Goal: Task Accomplishment & Management: Manage account settings

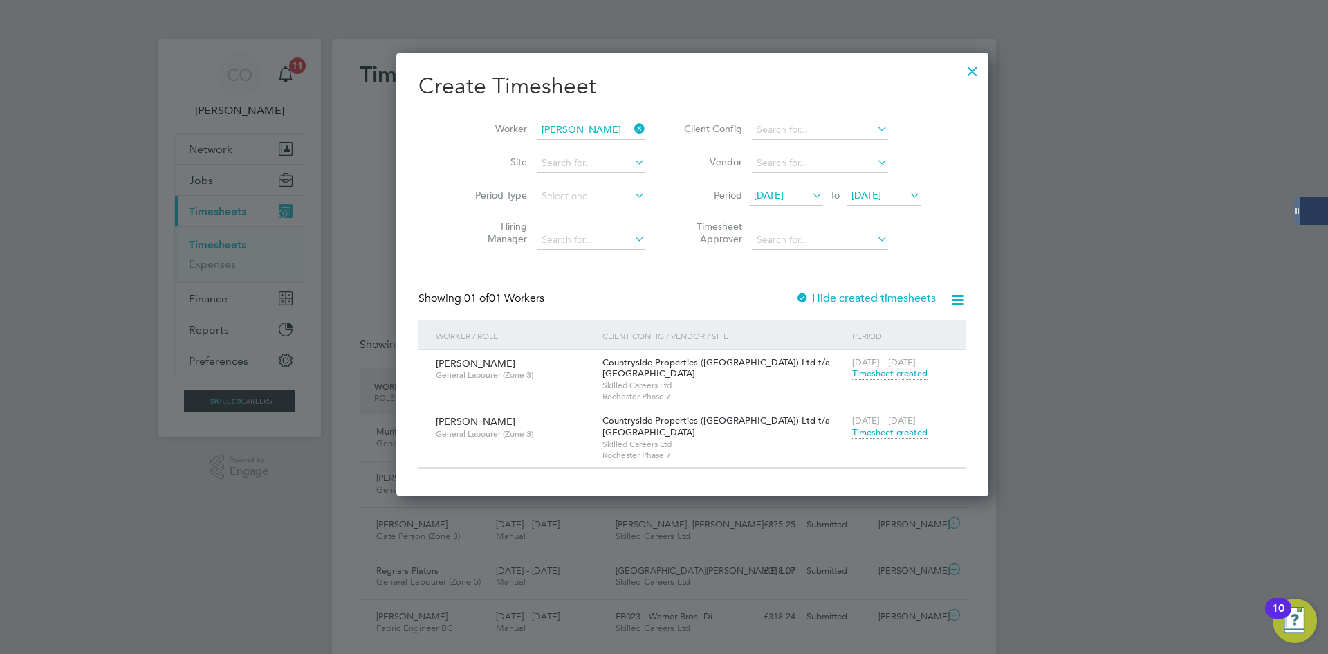
click at [852, 435] on span "Timesheet created" at bounding box center [889, 432] width 75 height 12
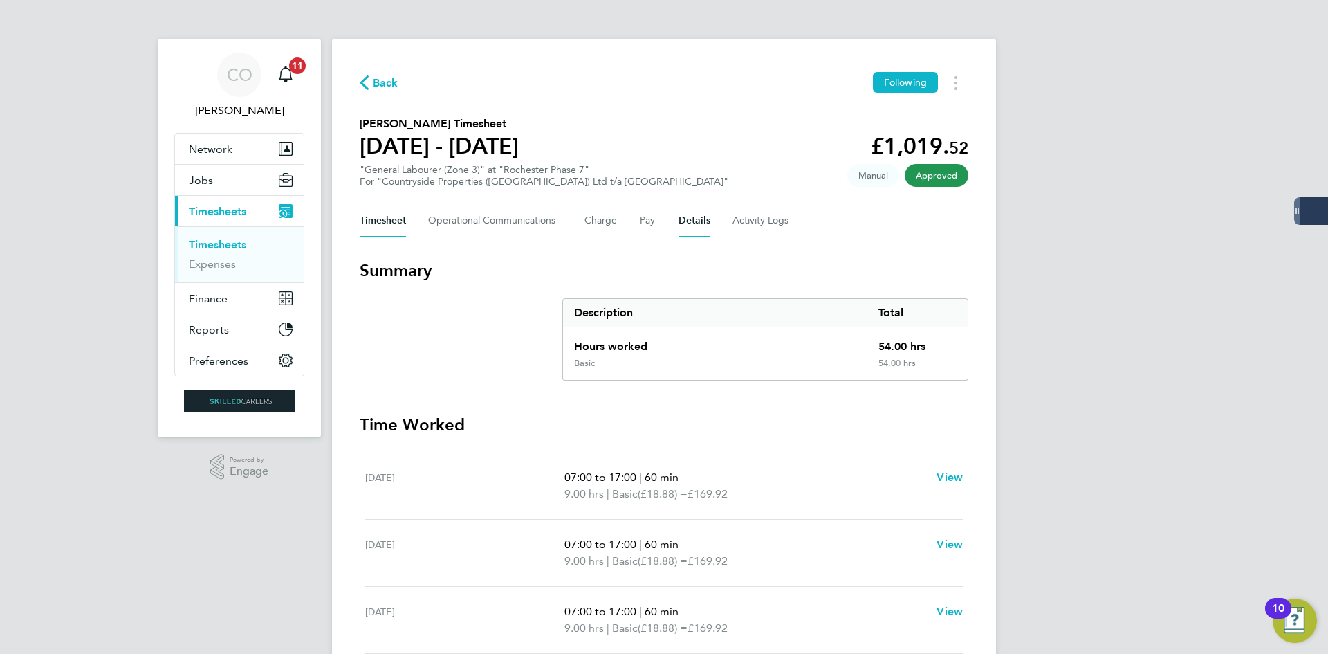
drag, startPoint x: 680, startPoint y: 224, endPoint x: 665, endPoint y: 241, distance: 23.0
click at [680, 224] on button "Details" at bounding box center [694, 220] width 32 height 33
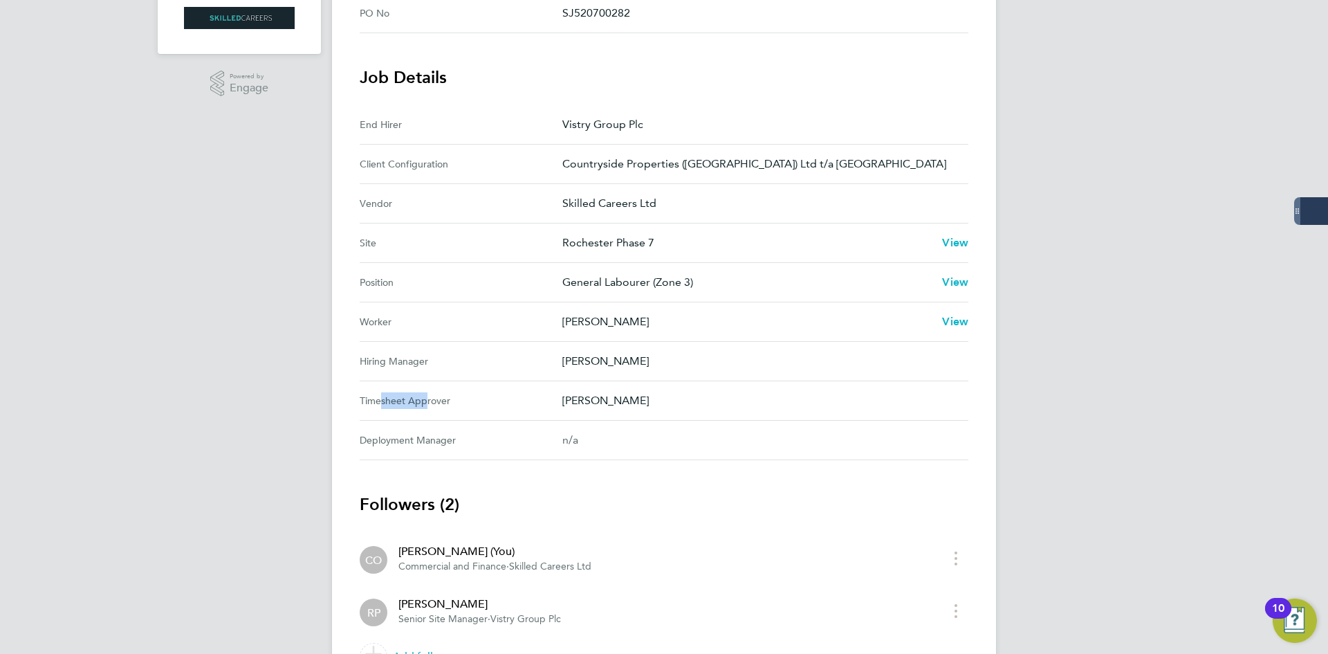
drag, startPoint x: 372, startPoint y: 404, endPoint x: 418, endPoint y: 406, distance: 46.4
click at [418, 406] on Approver-label "Timesheet Approver" at bounding box center [461, 400] width 203 height 17
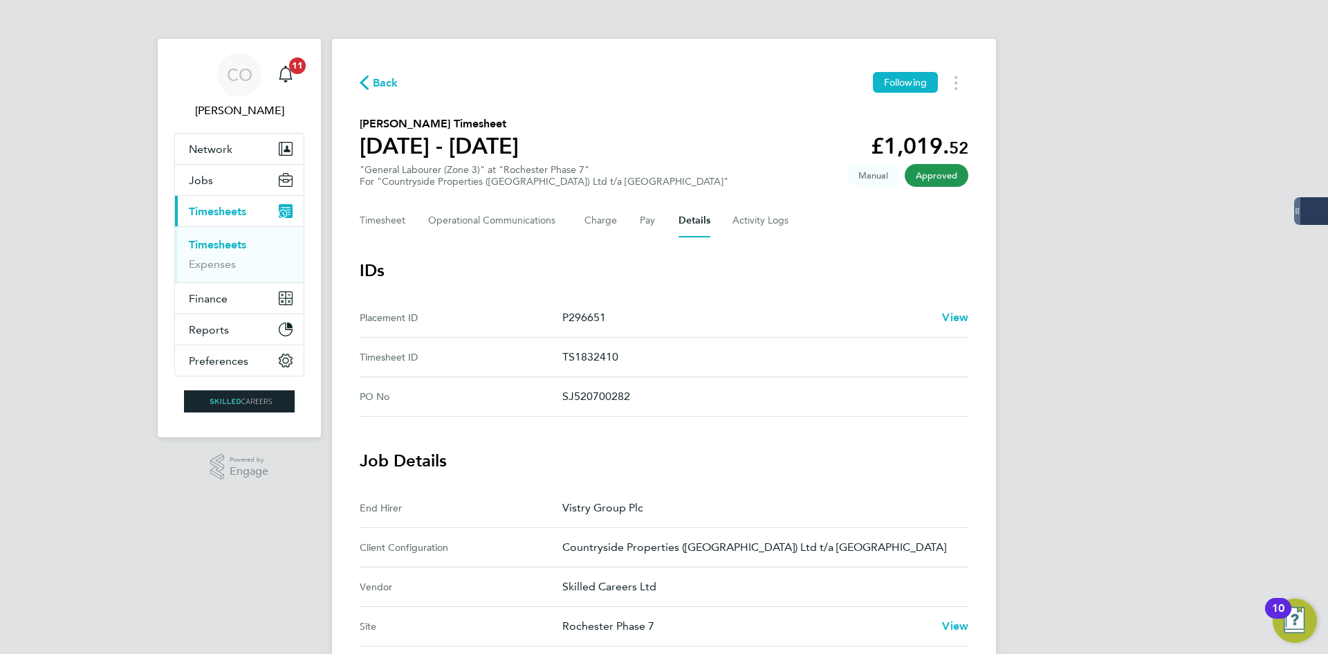
click at [380, 84] on span "Back" at bounding box center [386, 83] width 26 height 17
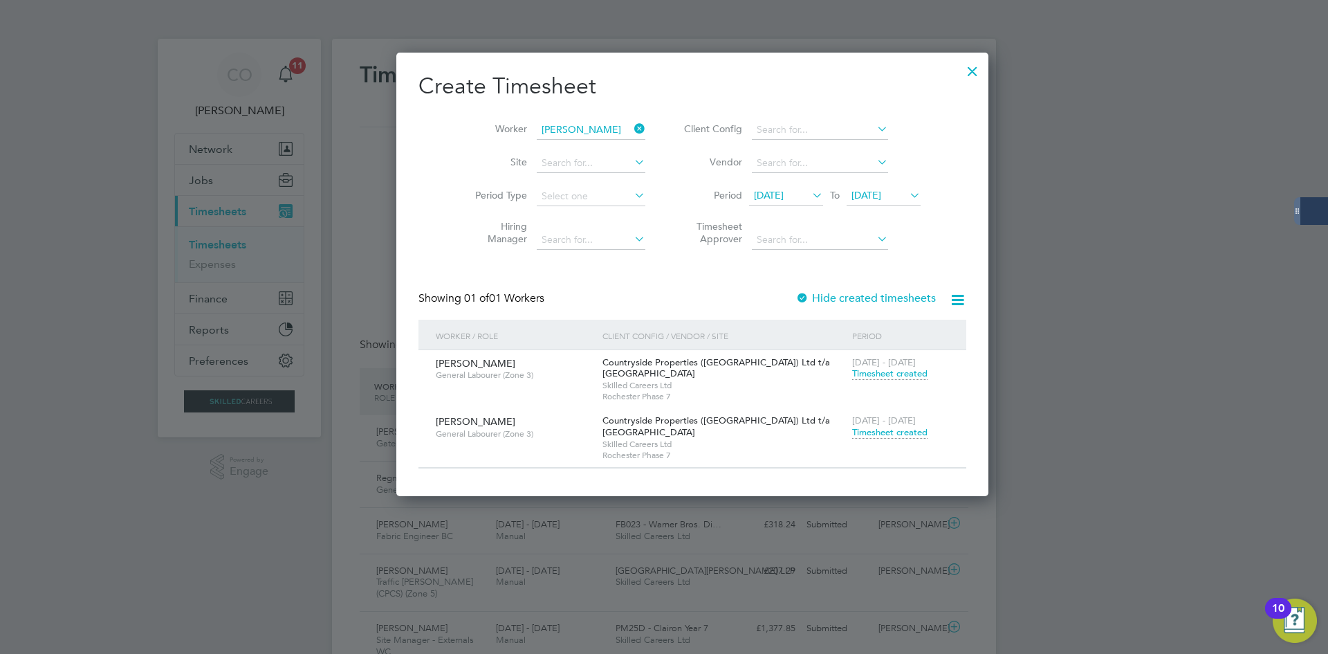
click at [852, 433] on span "Timesheet created" at bounding box center [889, 432] width 75 height 12
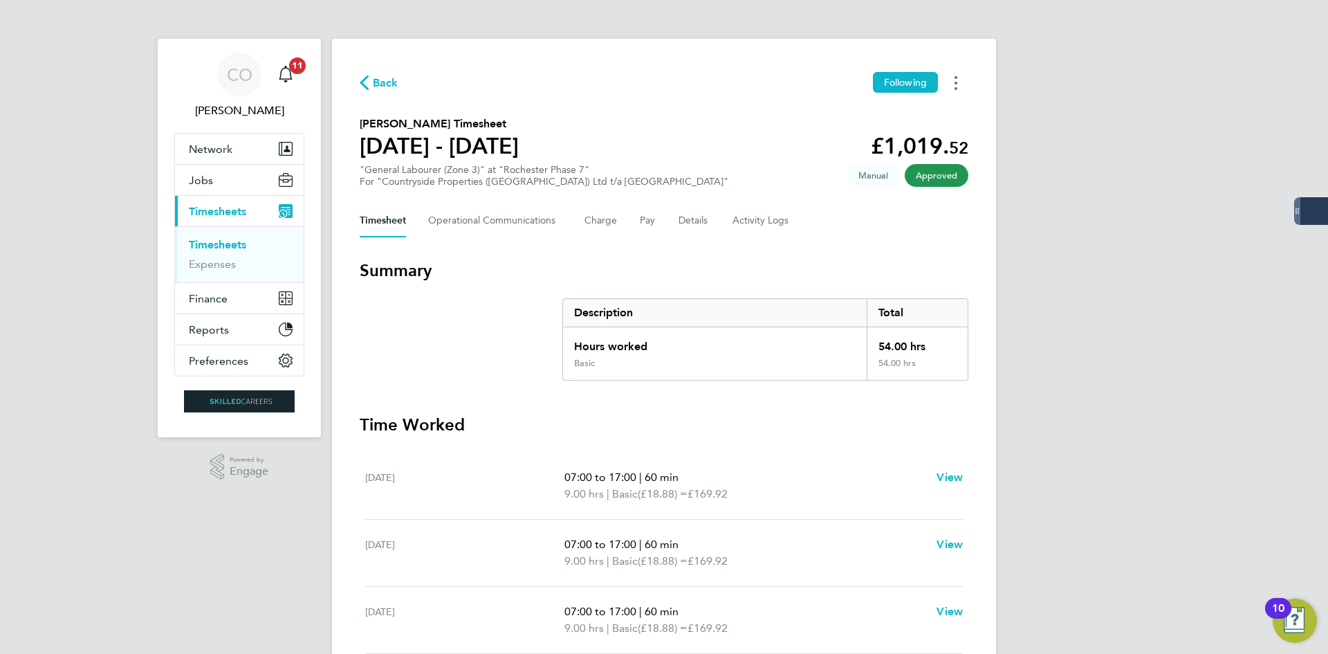
click at [962, 81] on button "Timesheets Menu" at bounding box center [955, 82] width 25 height 21
click at [899, 115] on link "Download timesheet" at bounding box center [885, 114] width 166 height 28
click at [377, 75] on span "Back" at bounding box center [386, 83] width 26 height 17
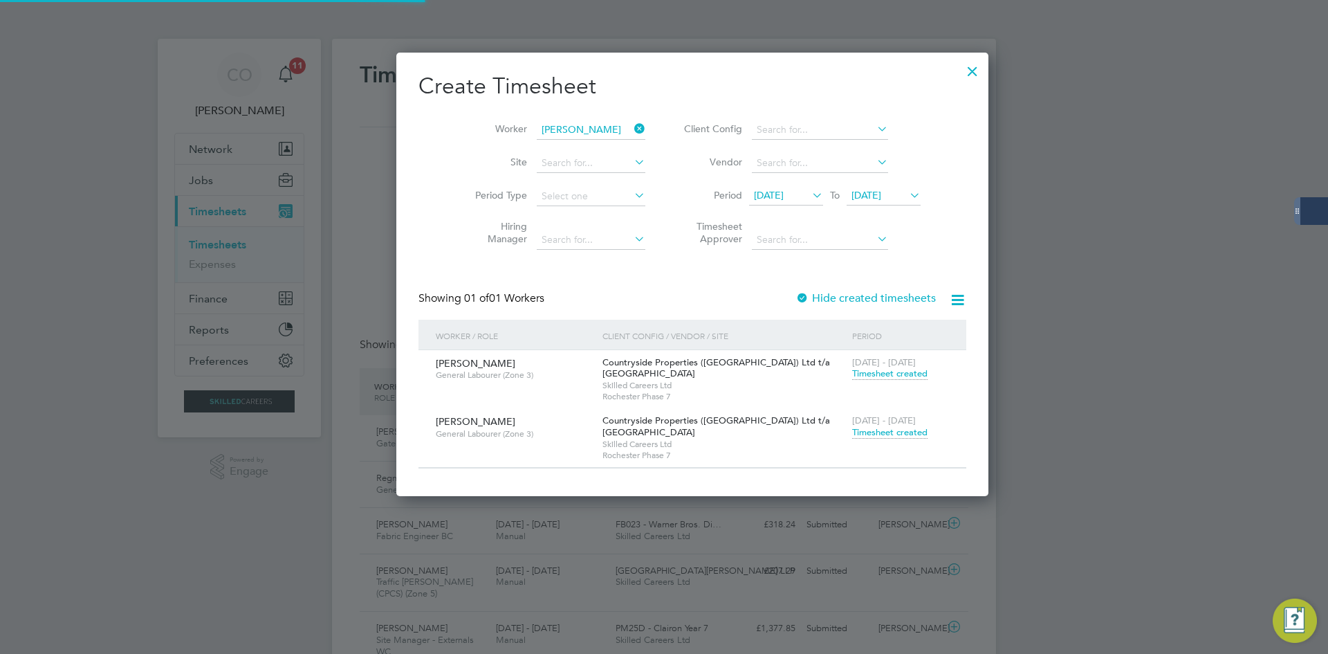
scroll to position [35, 120]
click at [631, 127] on icon at bounding box center [631, 128] width 0 height 19
click at [593, 124] on input at bounding box center [591, 129] width 109 height 19
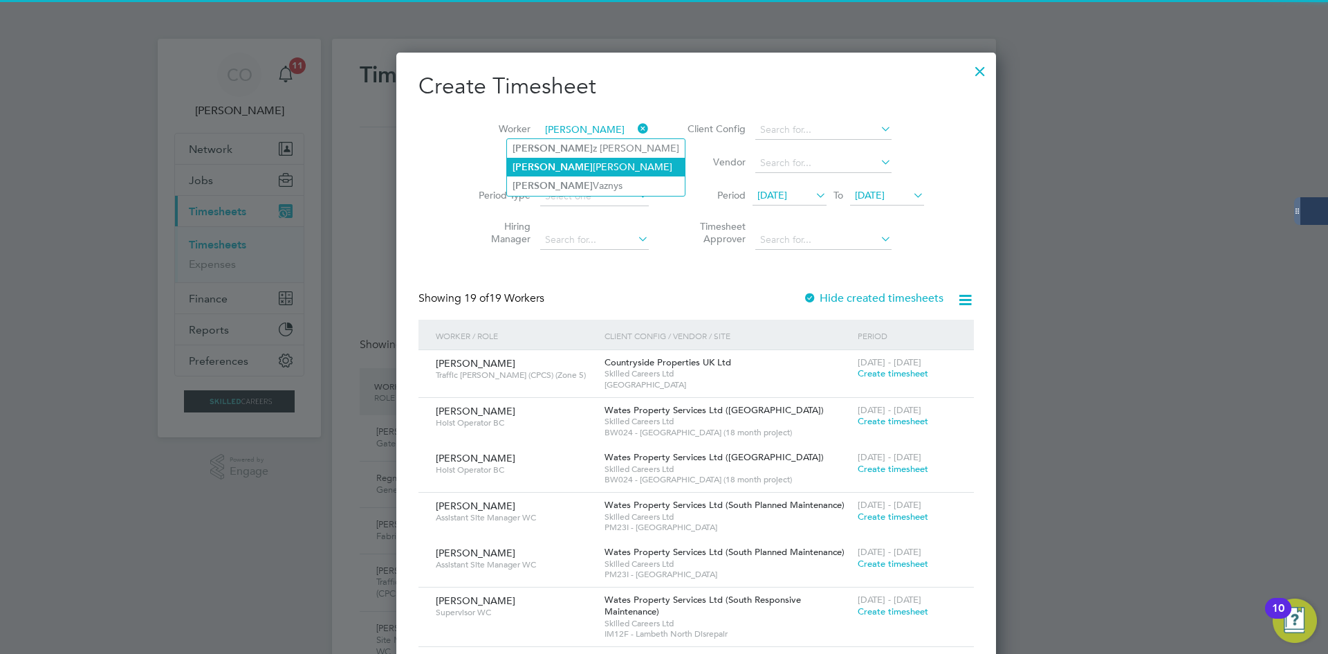
click at [557, 173] on li "[PERSON_NAME]" at bounding box center [596, 167] width 178 height 19
type input "[PERSON_NAME]"
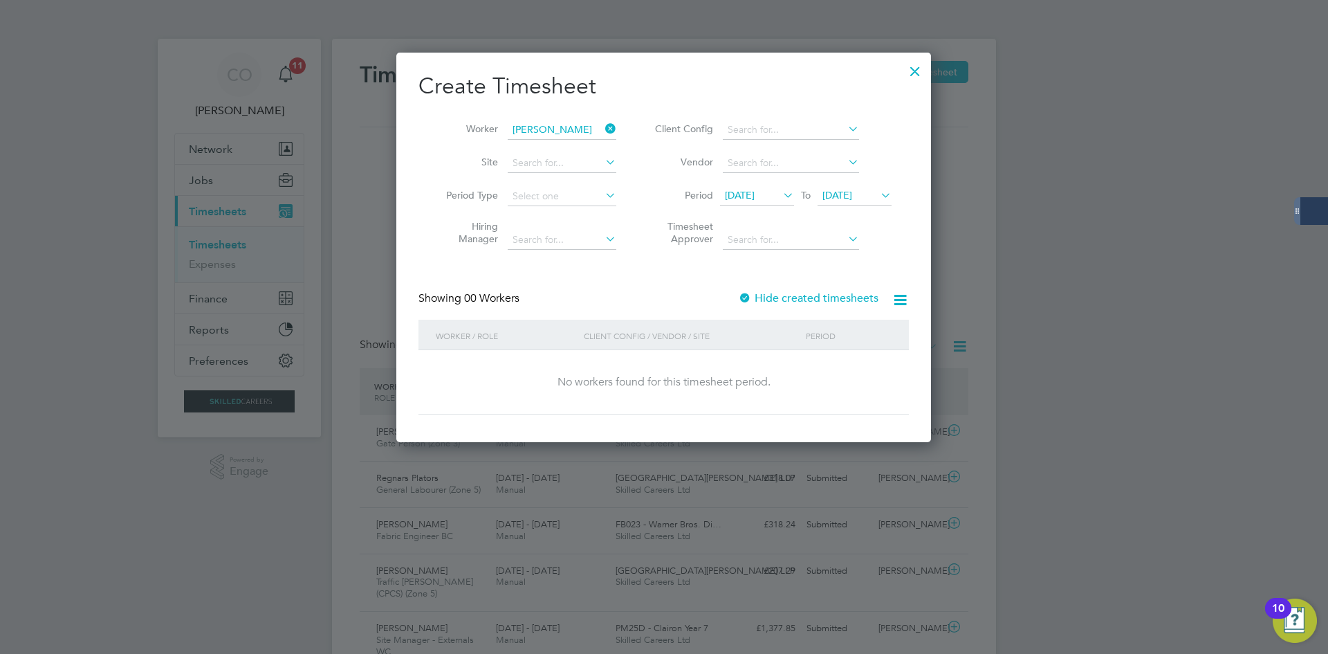
drag, startPoint x: 607, startPoint y: 126, endPoint x: 589, endPoint y: 126, distance: 17.3
click at [602, 126] on icon at bounding box center [602, 128] width 0 height 19
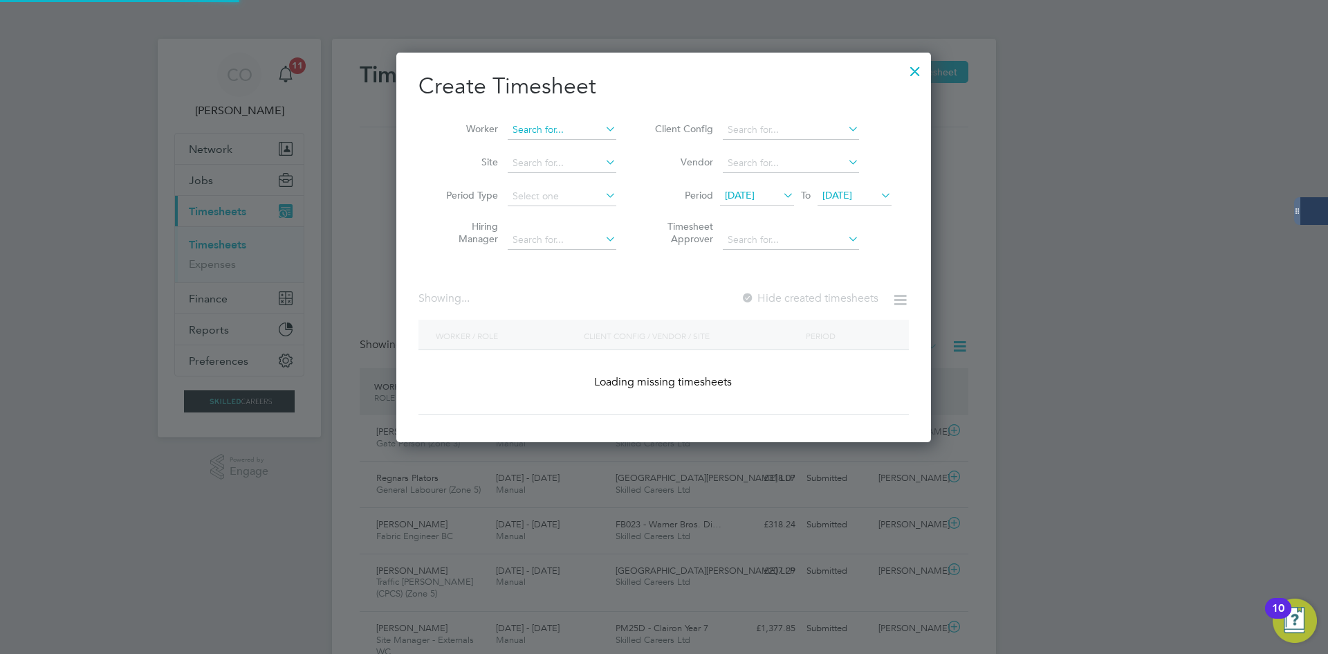
click at [583, 126] on input at bounding box center [562, 129] width 109 height 19
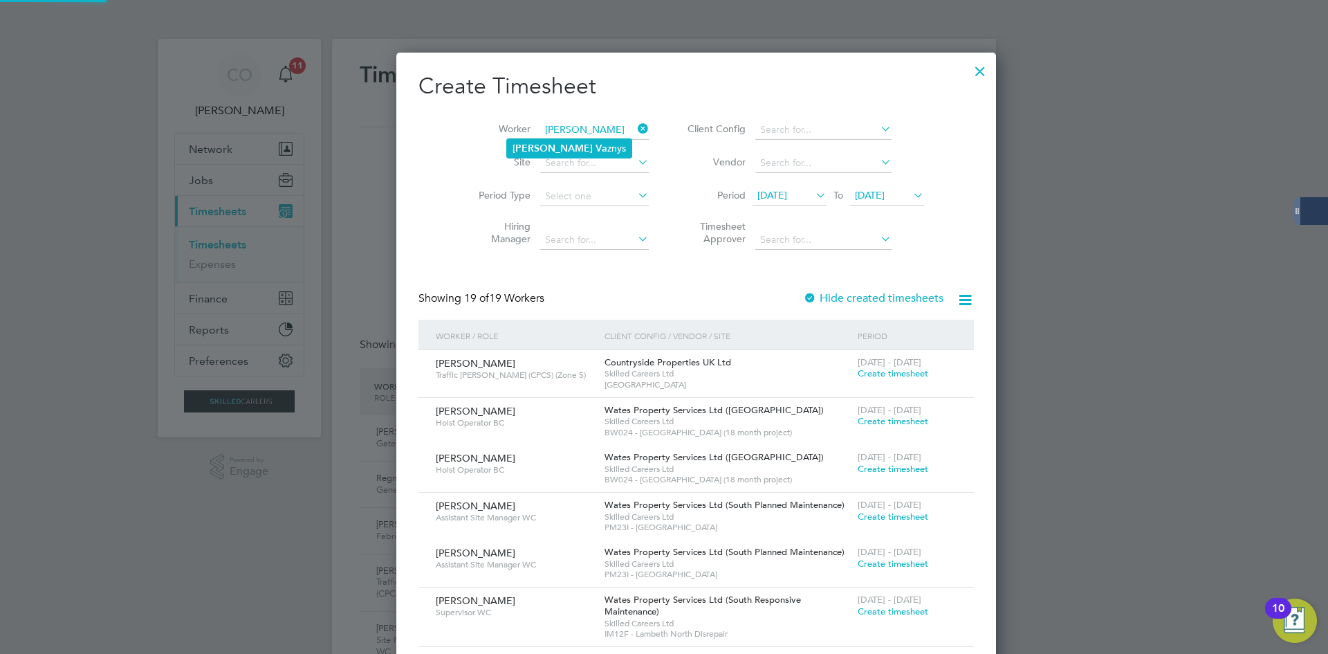
click at [595, 145] on li "[PERSON_NAME] znys" at bounding box center [569, 148] width 124 height 19
type input "[PERSON_NAME]"
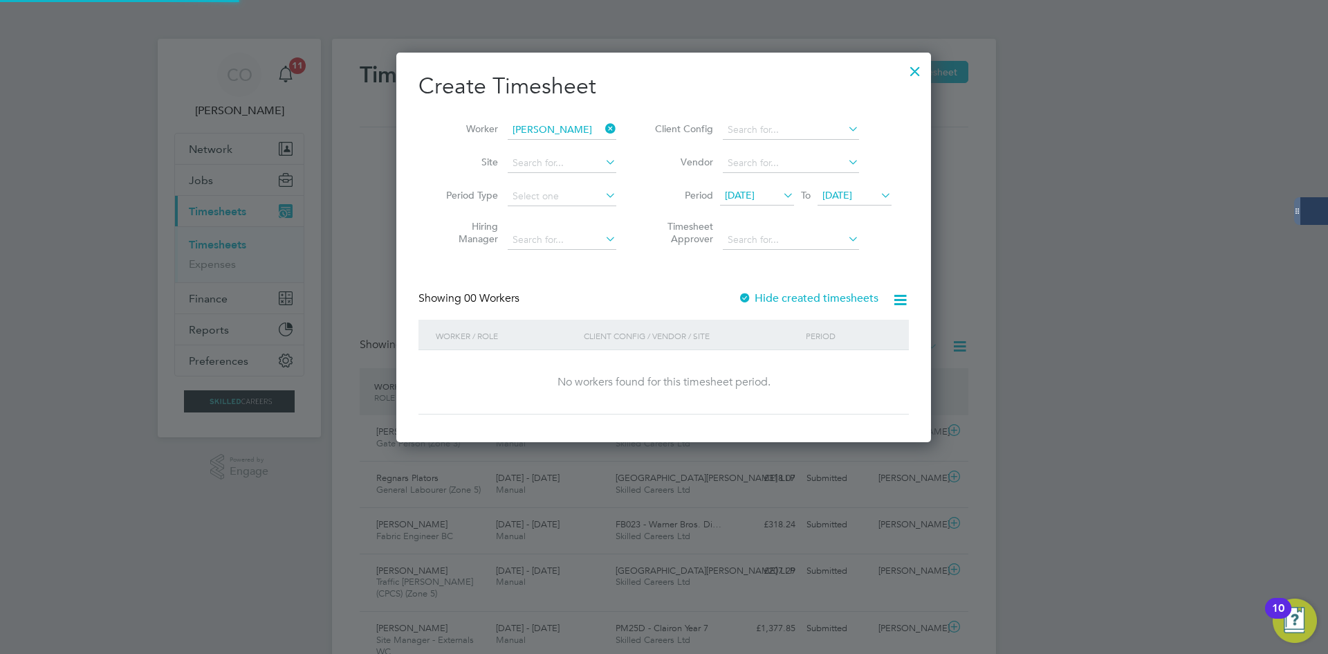
click at [774, 299] on label "Hide created timesheets" at bounding box center [808, 298] width 140 height 14
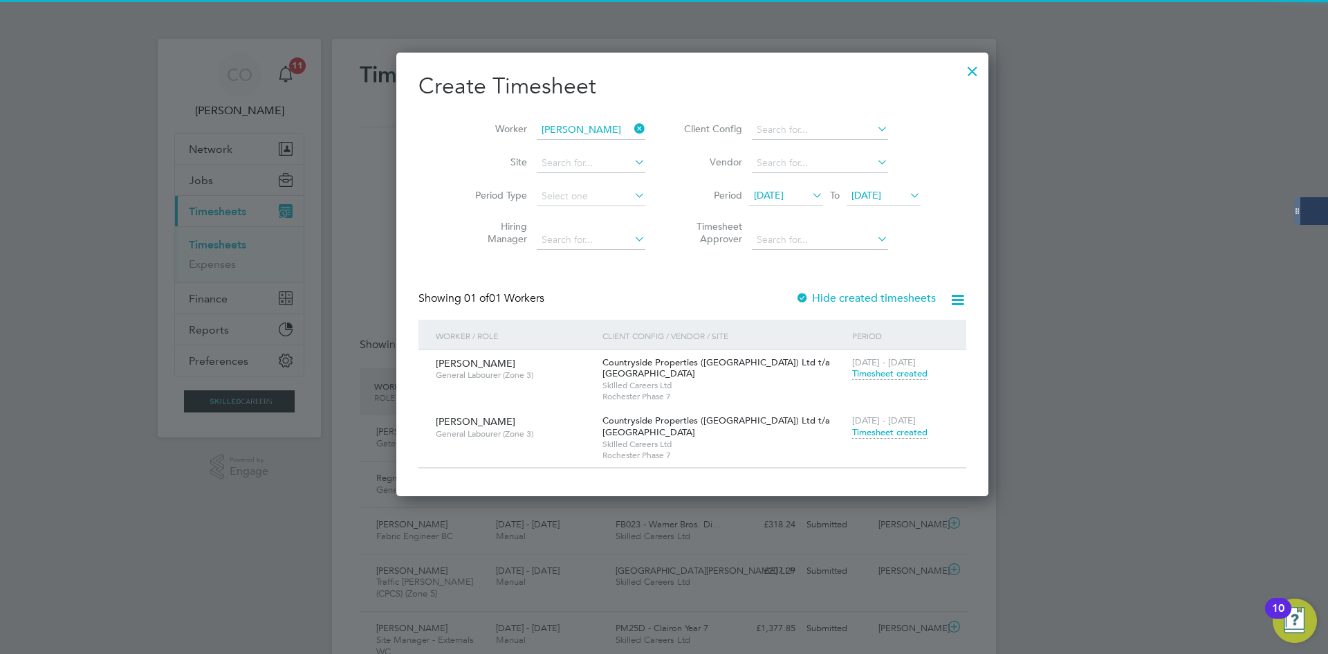
click at [852, 432] on span "Timesheet created" at bounding box center [889, 432] width 75 height 12
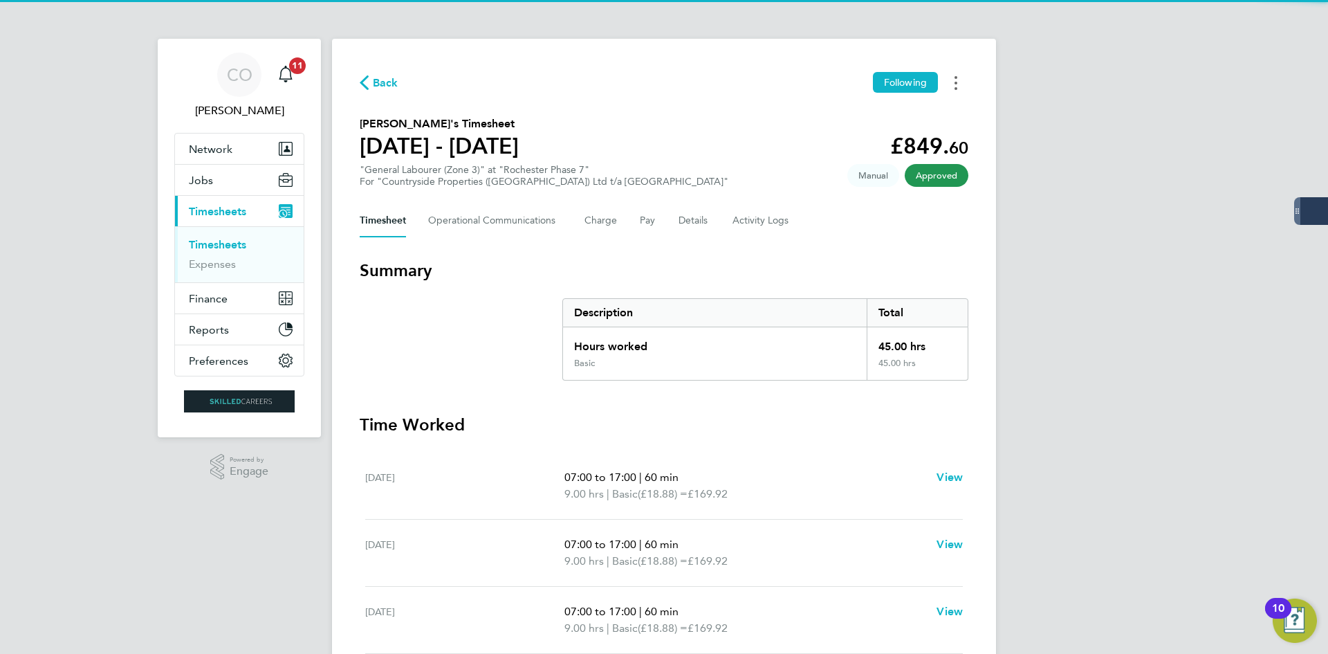
click at [962, 85] on button "Timesheets Menu" at bounding box center [955, 82] width 25 height 21
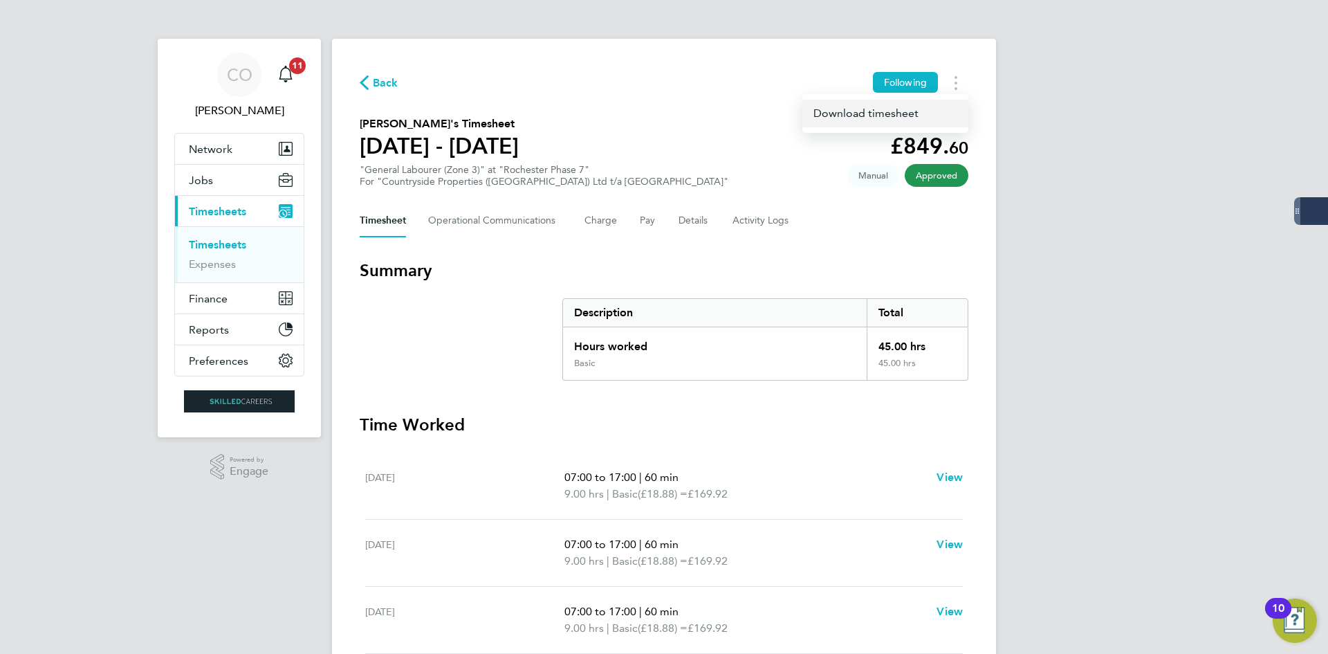
click at [855, 118] on link "Download timesheet" at bounding box center [885, 114] width 166 height 28
drag, startPoint x: 363, startPoint y: 83, endPoint x: 402, endPoint y: 83, distance: 38.7
click at [364, 83] on icon "button" at bounding box center [364, 82] width 9 height 15
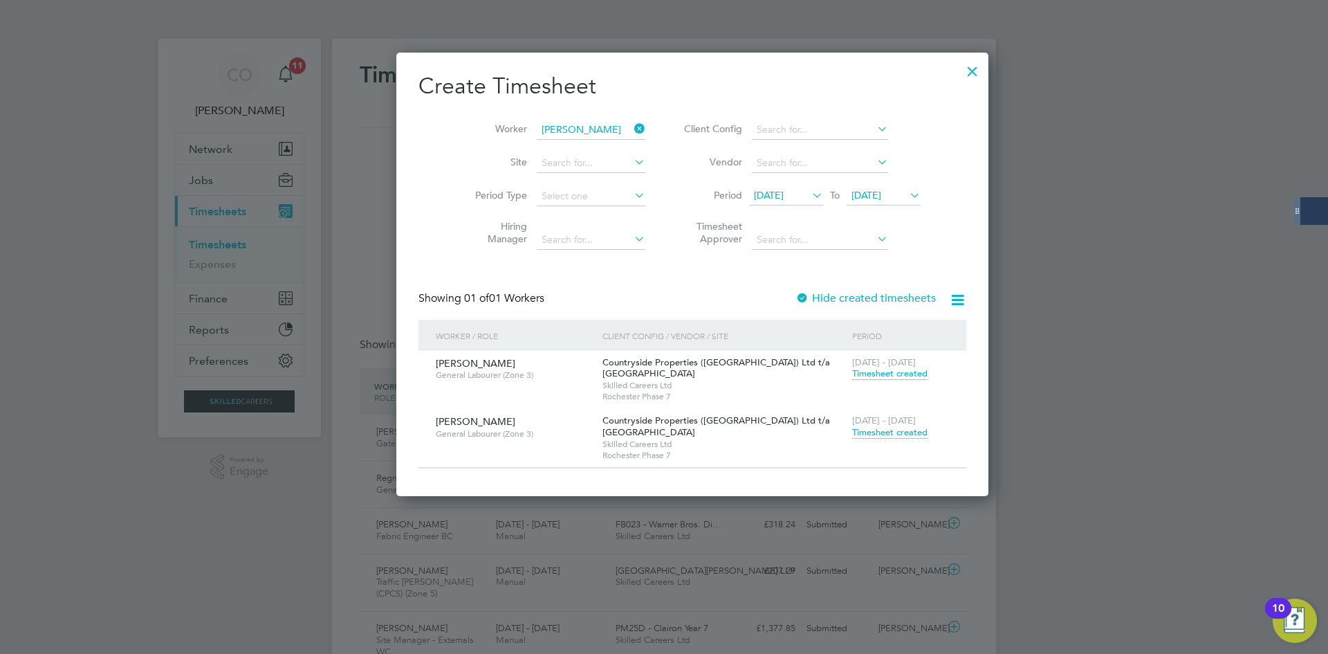
drag, startPoint x: 609, startPoint y: 126, endPoint x: 585, endPoint y: 126, distance: 24.2
click at [631, 127] on icon at bounding box center [631, 128] width 0 height 19
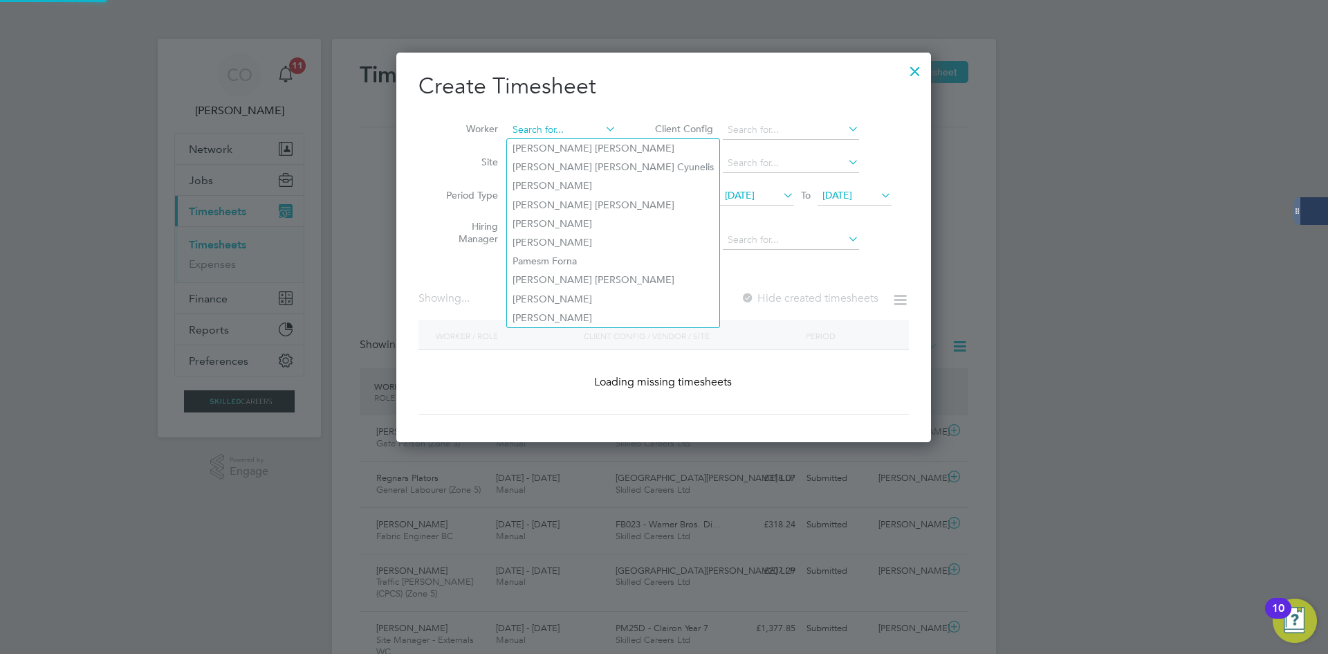
drag, startPoint x: 580, startPoint y: 127, endPoint x: 573, endPoint y: 128, distance: 7.6
click at [577, 128] on input at bounding box center [562, 129] width 109 height 19
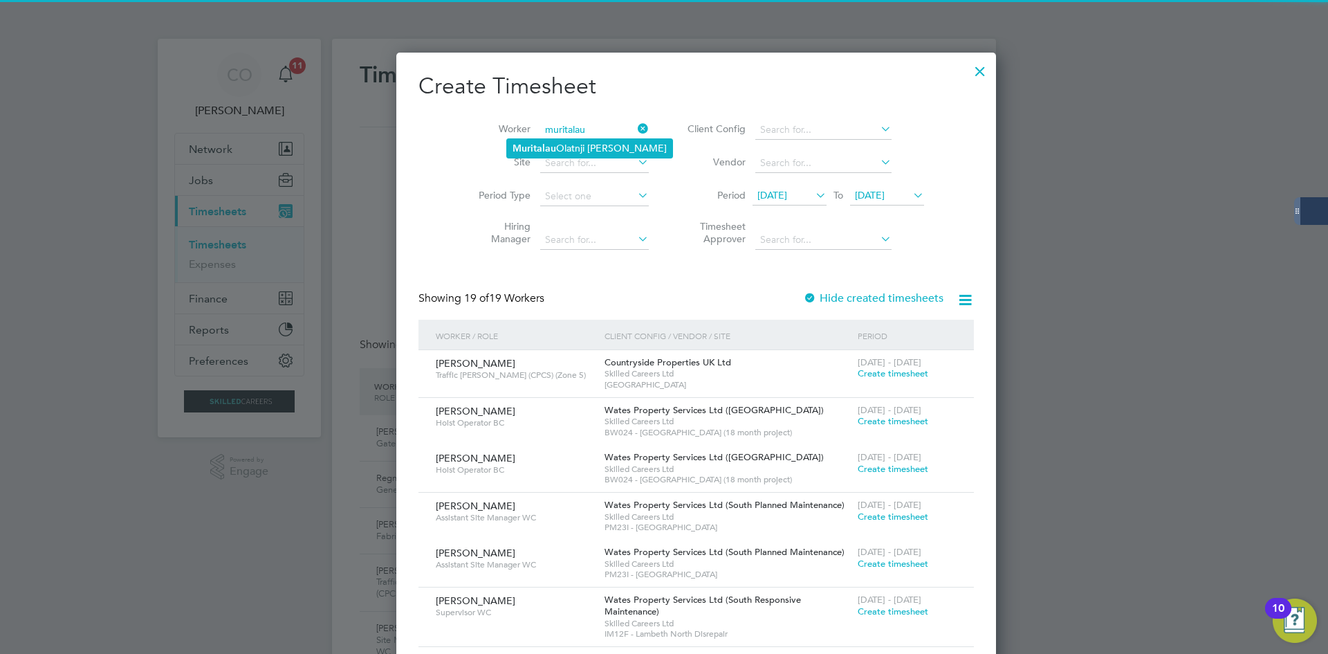
click at [564, 142] on li "Muritalau Olatnji [PERSON_NAME]" at bounding box center [589, 148] width 165 height 19
type input "Muritalau Olatnji [PERSON_NAME]"
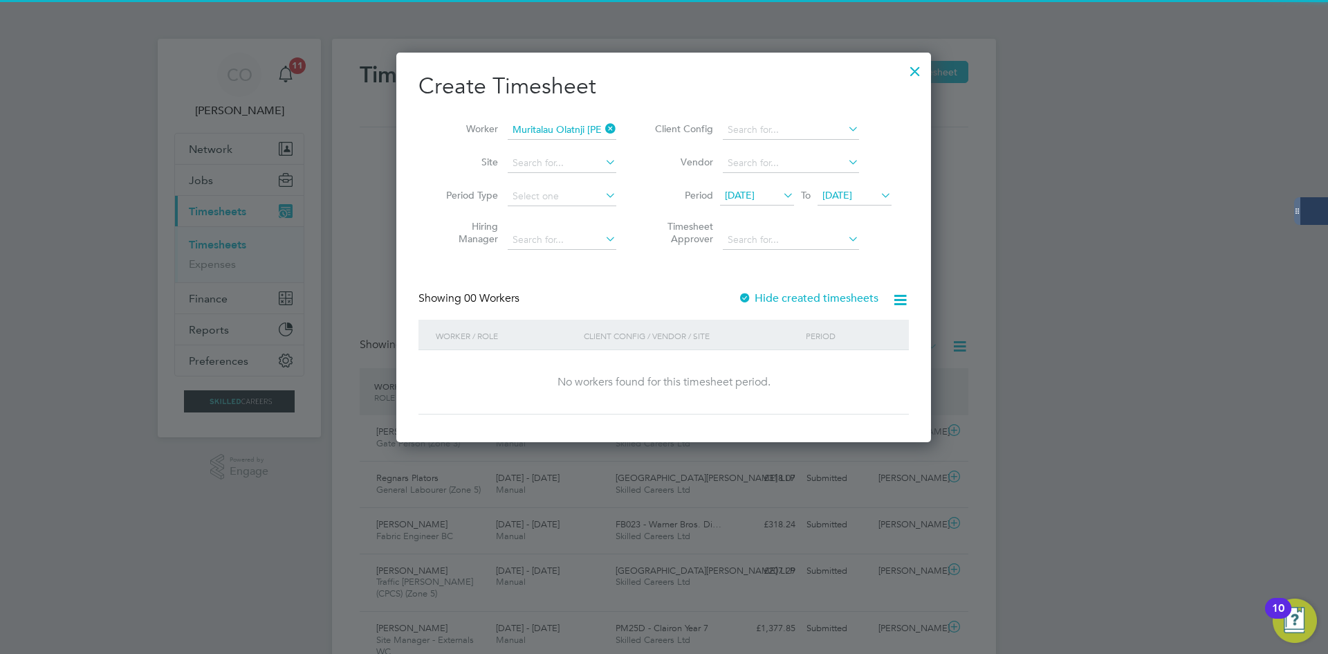
click at [768, 293] on label "Hide created timesheets" at bounding box center [808, 298] width 140 height 14
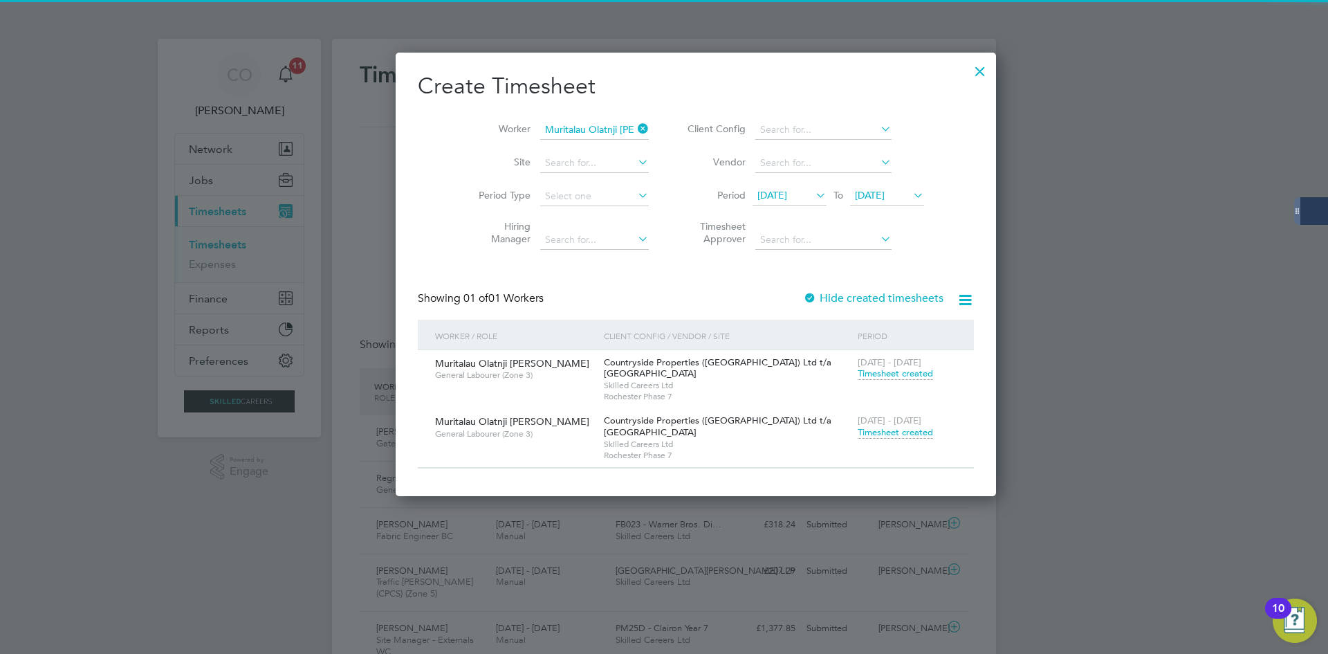
drag, startPoint x: 830, startPoint y: 429, endPoint x: 870, endPoint y: 324, distance: 112.5
click at [858, 428] on span "Timesheet created" at bounding box center [895, 432] width 75 height 12
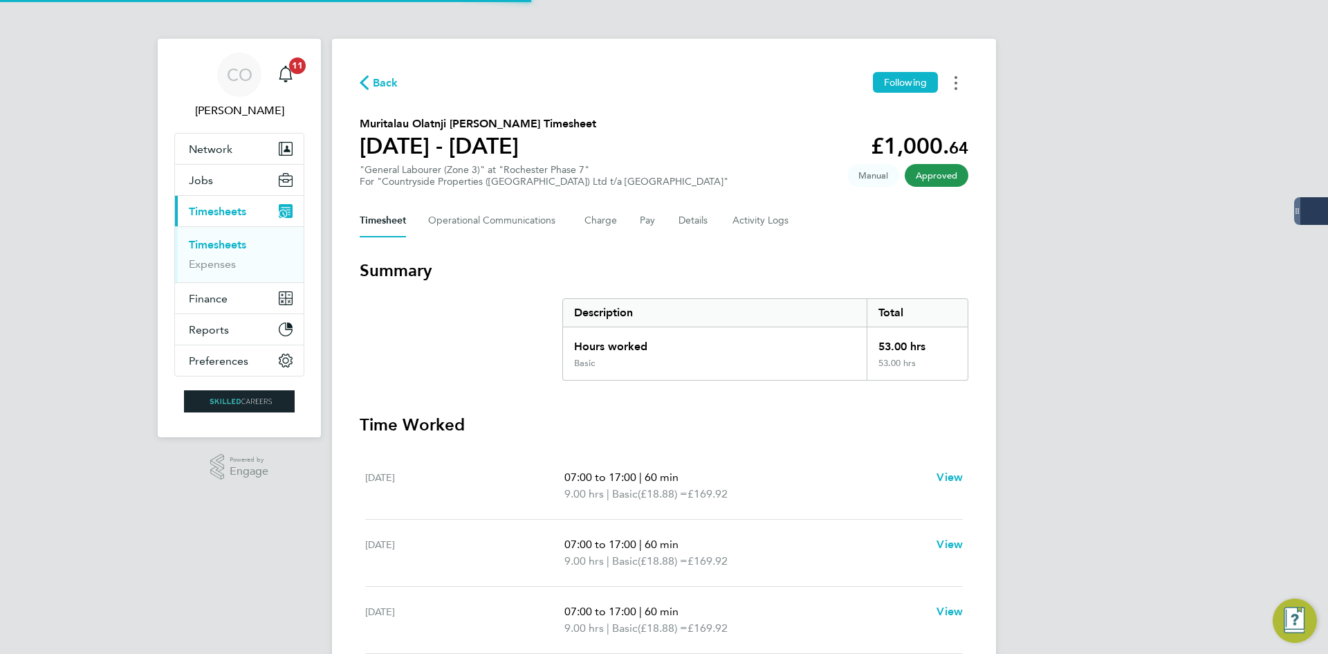
click at [963, 88] on button "Timesheets Menu" at bounding box center [955, 82] width 25 height 21
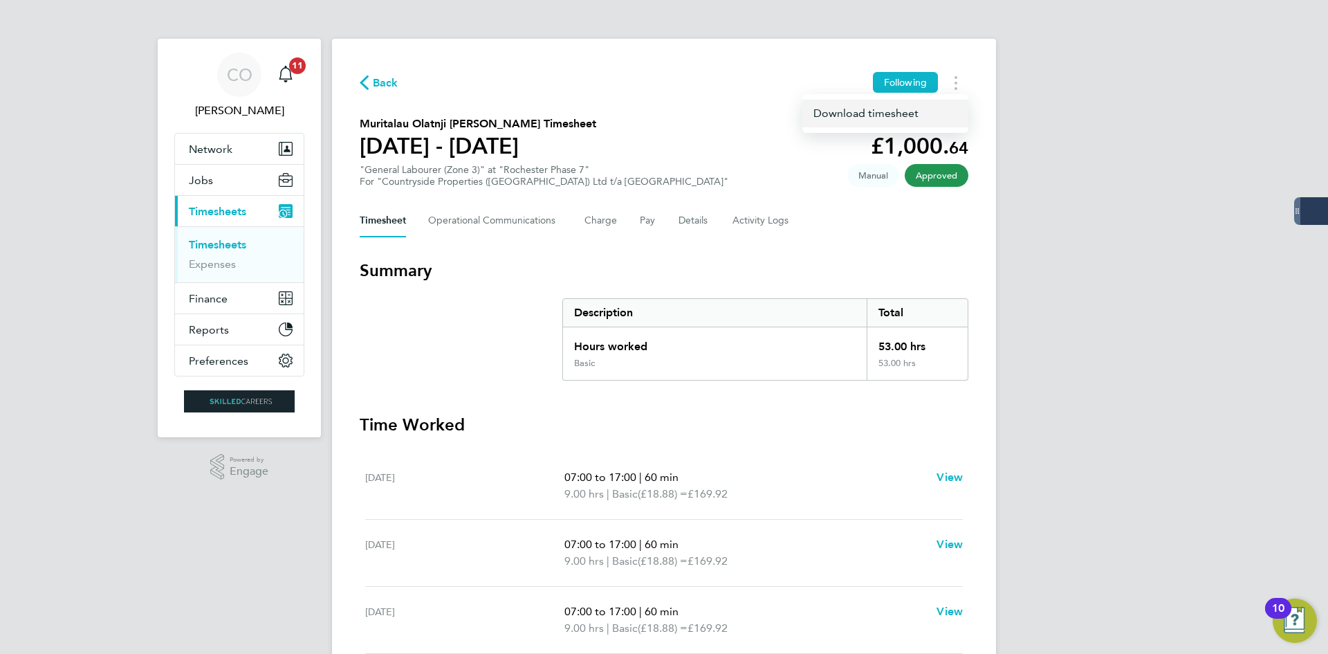
click at [903, 123] on link "Download timesheet" at bounding box center [885, 114] width 166 height 28
drag, startPoint x: 374, startPoint y: 75, endPoint x: 432, endPoint y: 95, distance: 61.5
click at [375, 75] on span "Back" at bounding box center [386, 83] width 26 height 17
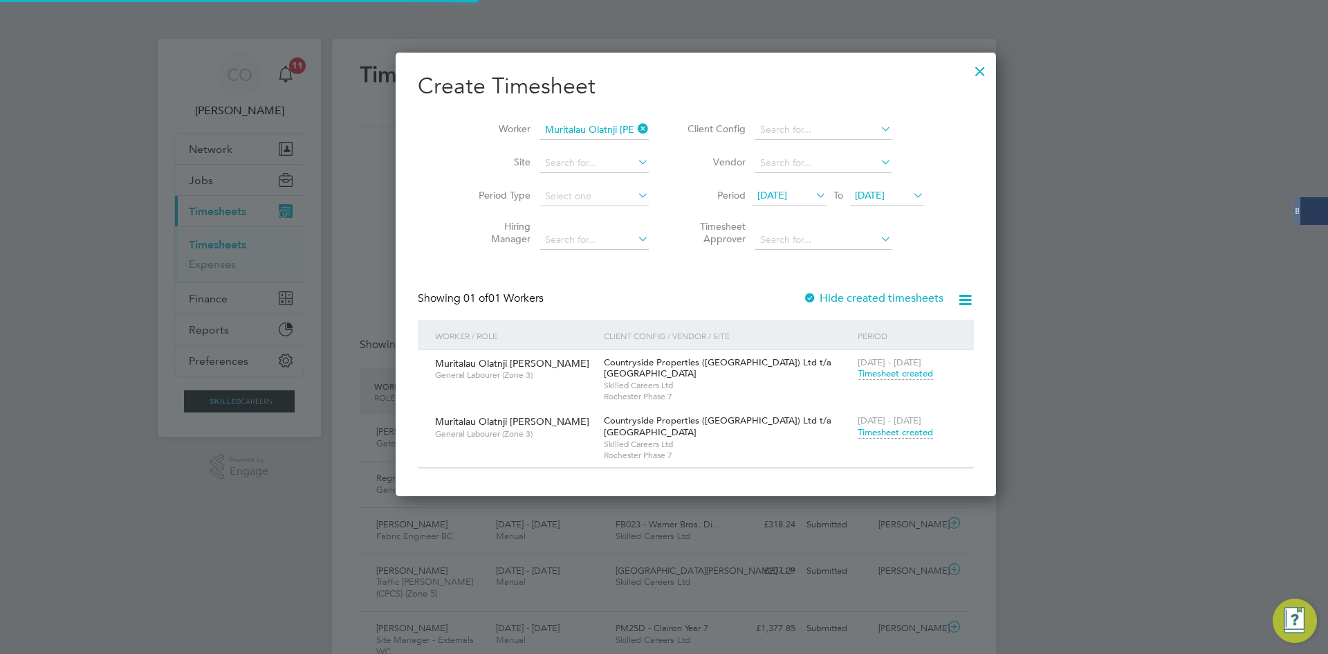
scroll to position [35, 120]
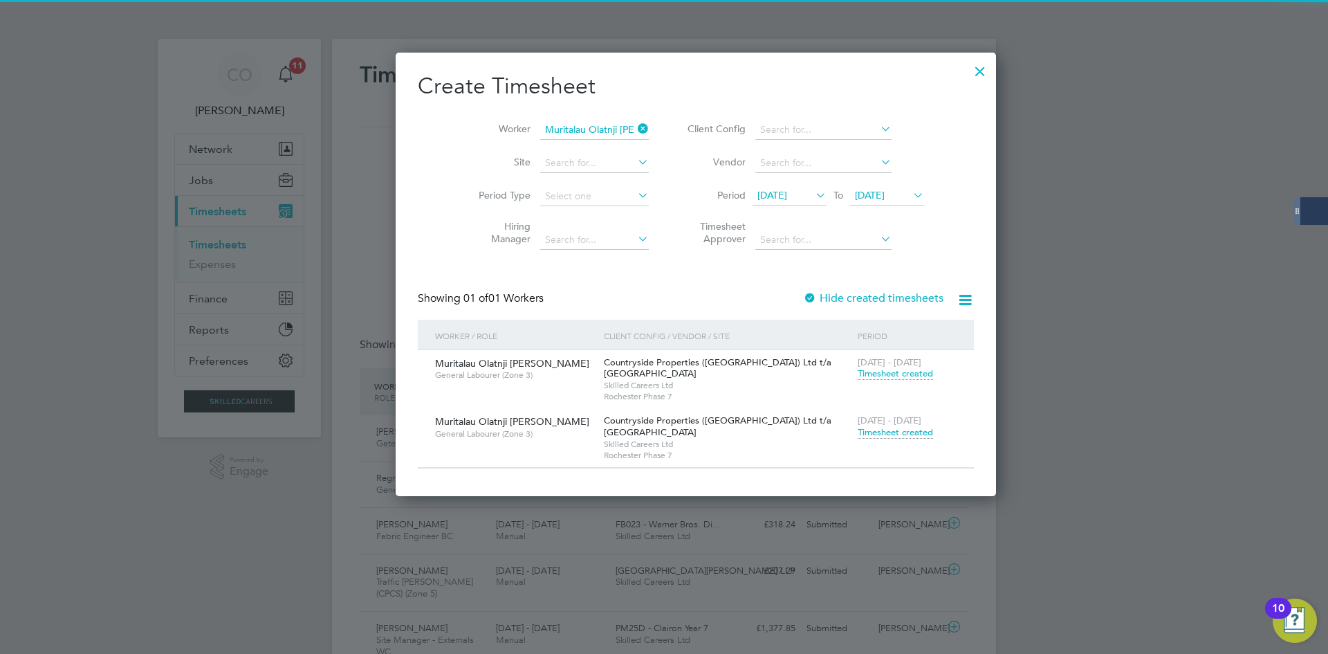
click at [635, 127] on icon at bounding box center [635, 128] width 0 height 19
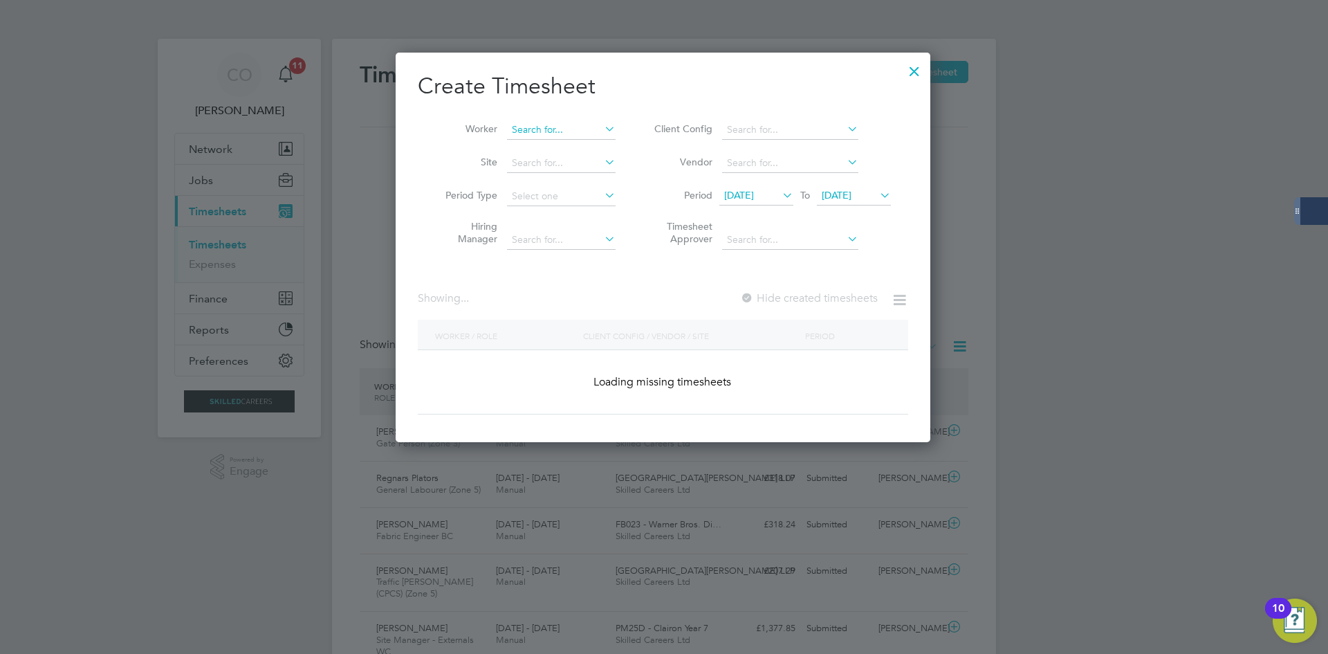
click at [577, 131] on input at bounding box center [561, 129] width 109 height 19
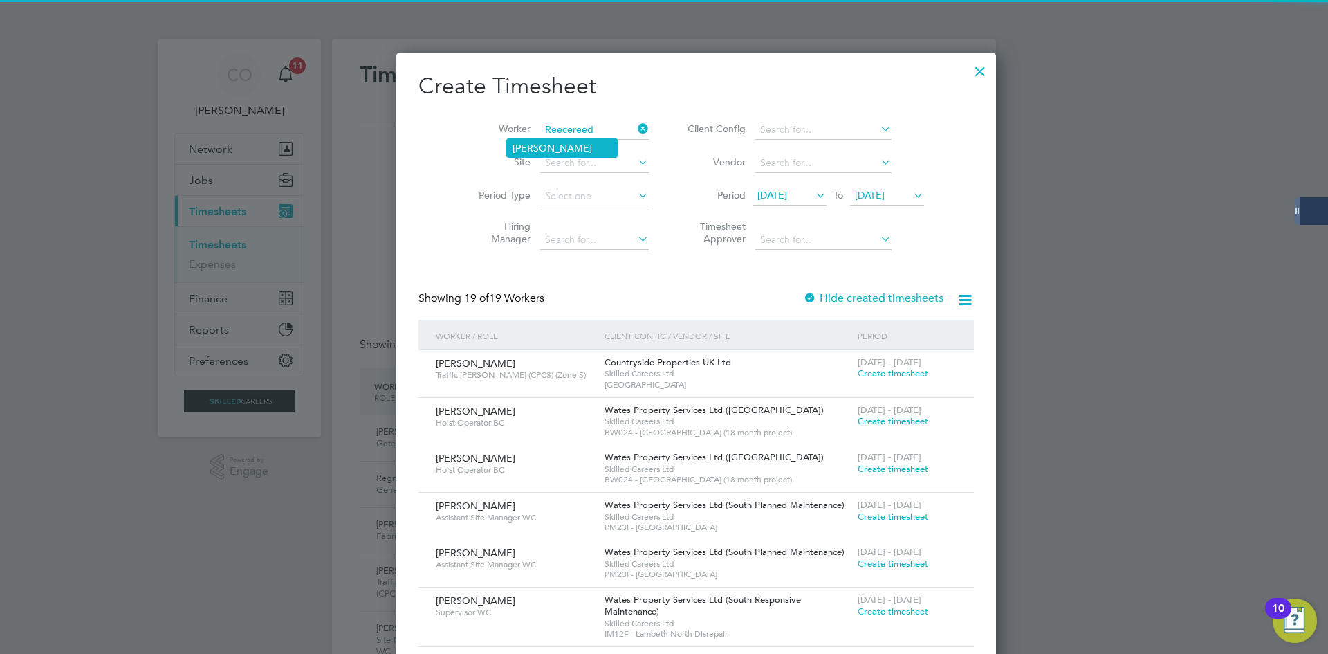
click at [568, 142] on li "[PERSON_NAME]" at bounding box center [562, 148] width 110 height 18
type input "[PERSON_NAME]"
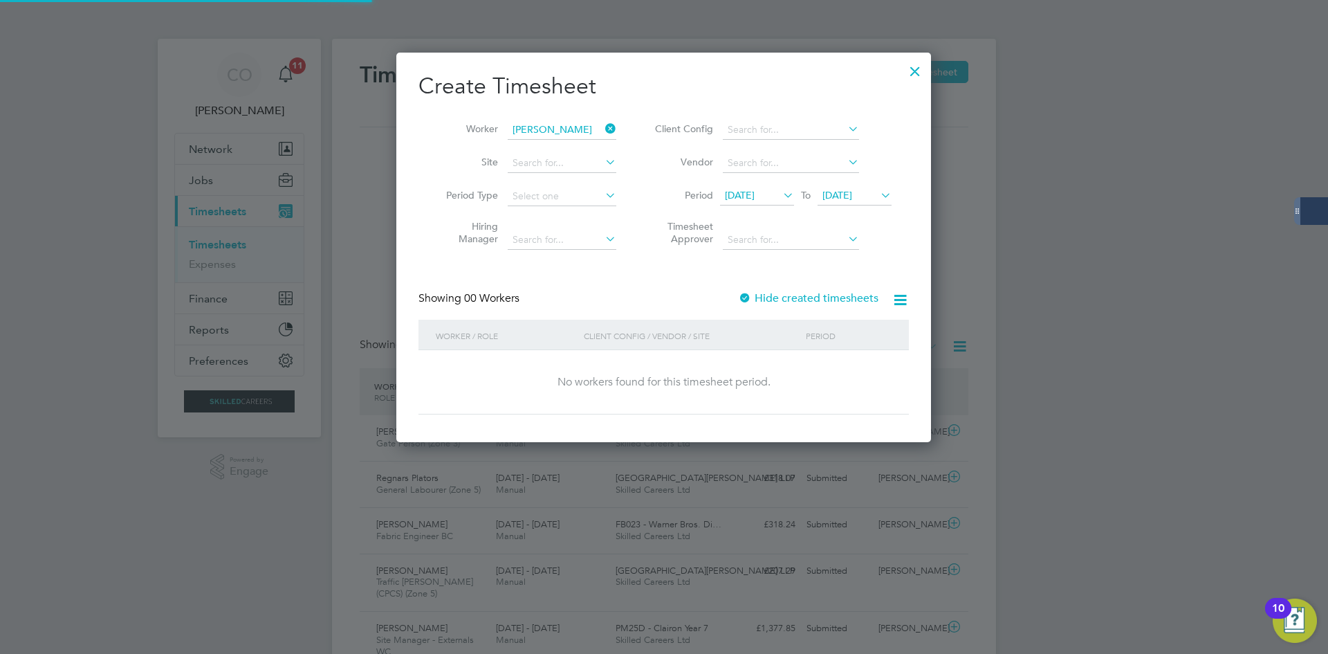
click at [754, 295] on label "Hide created timesheets" at bounding box center [808, 298] width 140 height 14
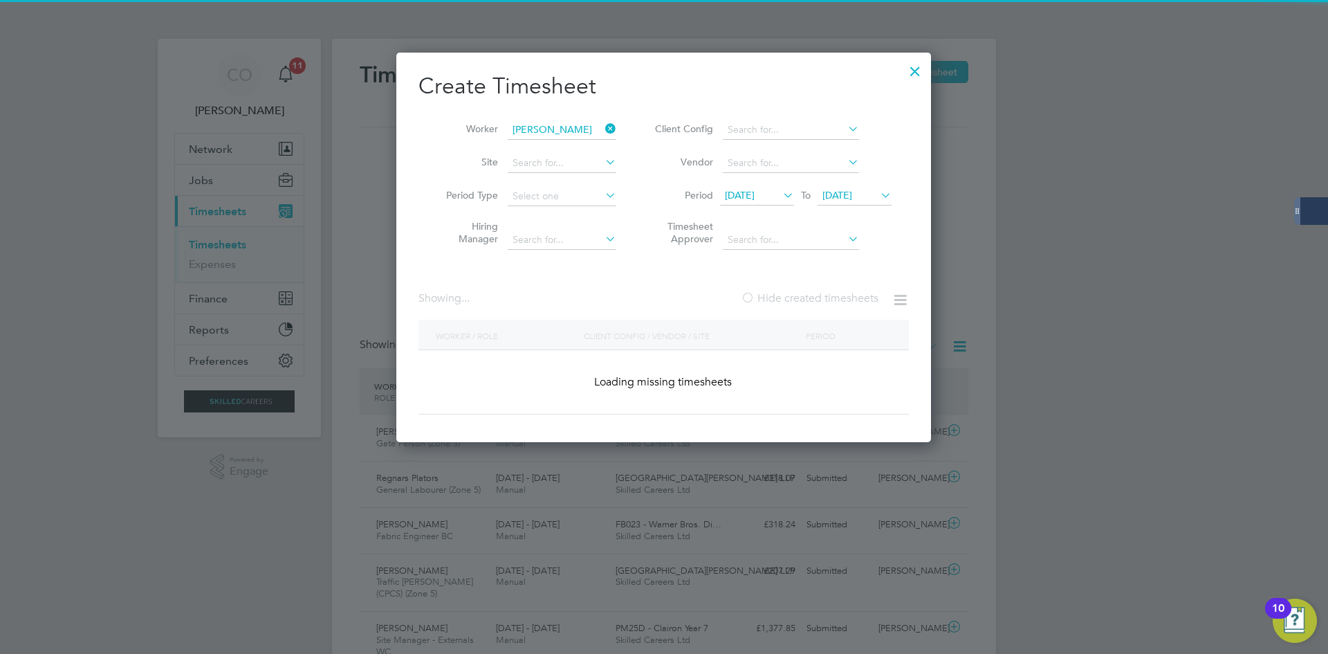
click at [753, 295] on label "Hide created timesheets" at bounding box center [810, 298] width 138 height 14
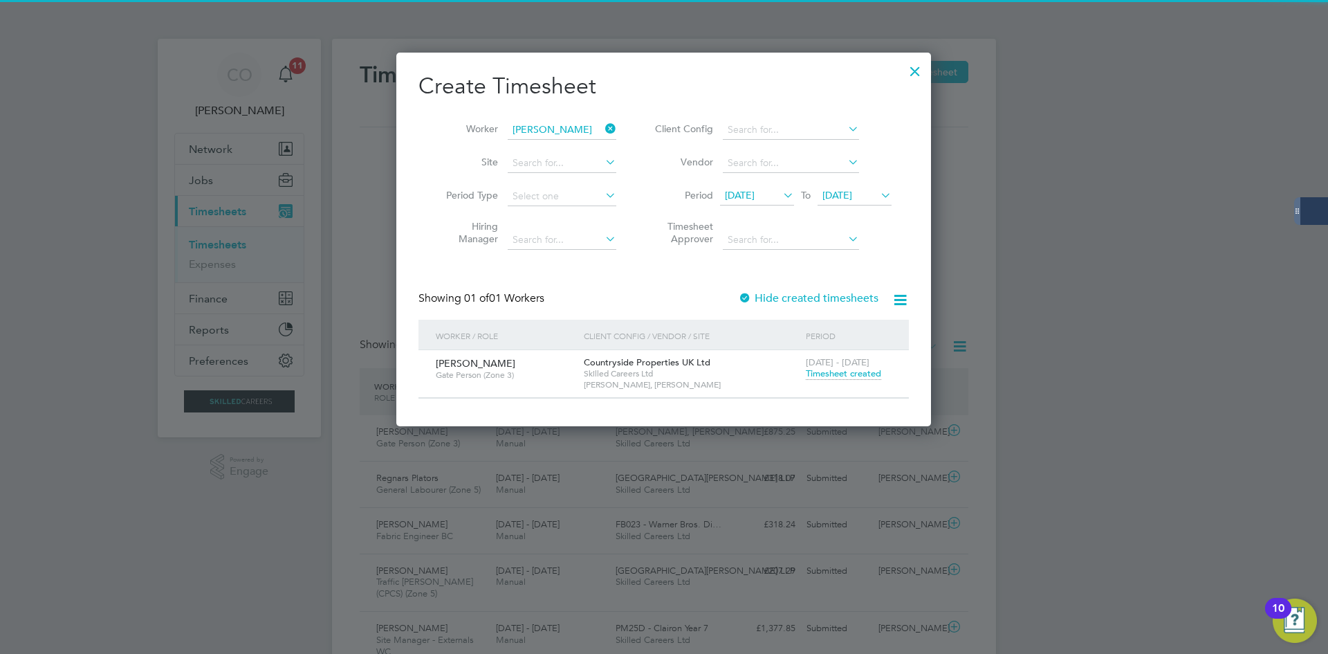
click at [825, 372] on span "Timesheet created" at bounding box center [843, 373] width 75 height 12
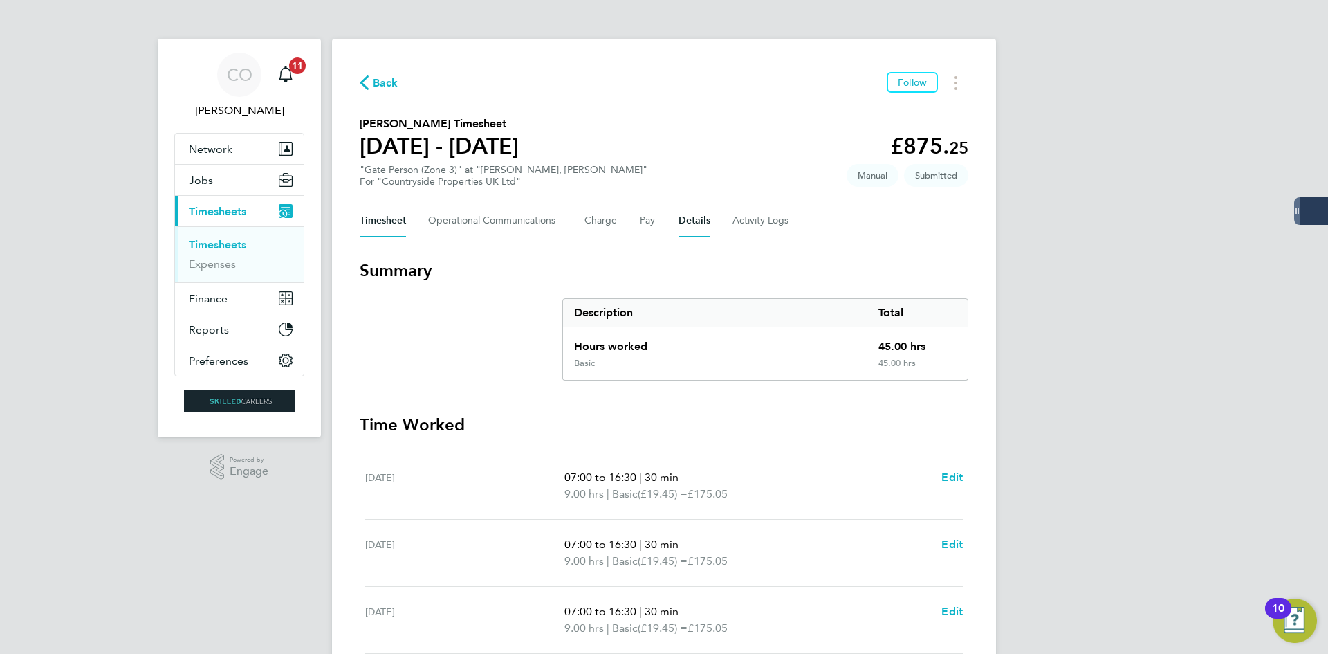
click at [680, 223] on button "Details" at bounding box center [694, 220] width 32 height 33
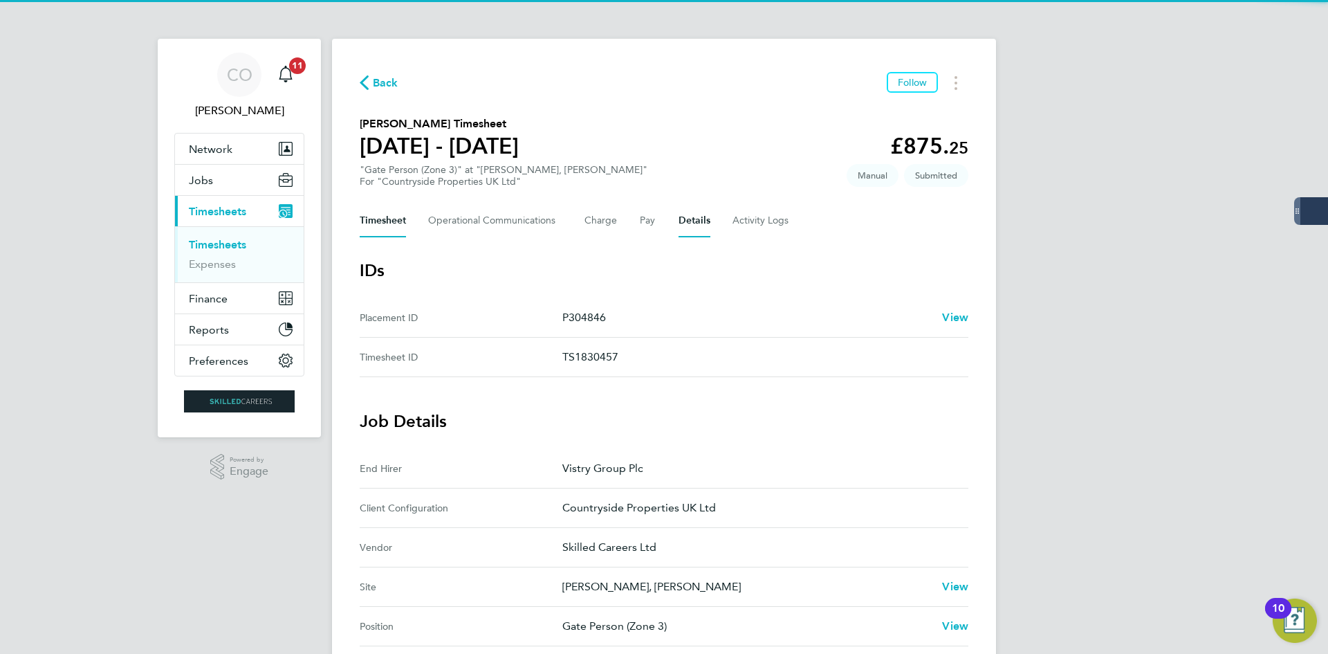
click at [360, 222] on button "Timesheet" at bounding box center [383, 220] width 46 height 33
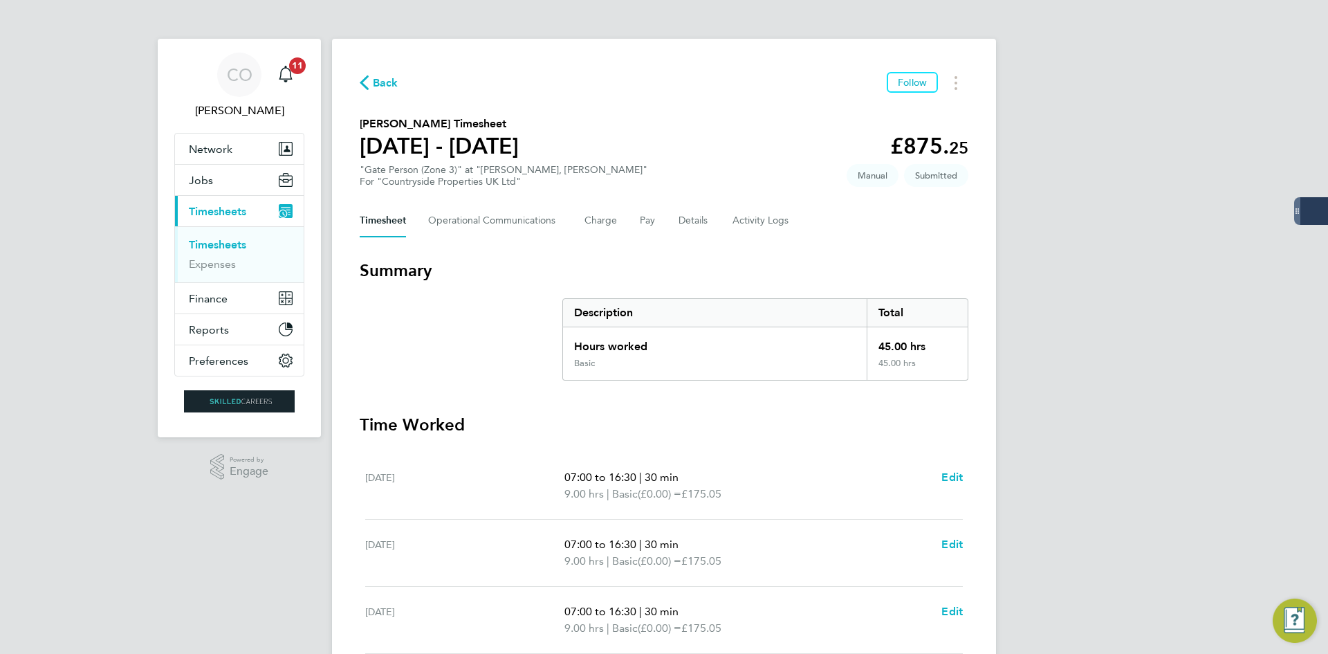
click at [387, 84] on span "Back" at bounding box center [386, 83] width 26 height 17
